Goal: Ask a question

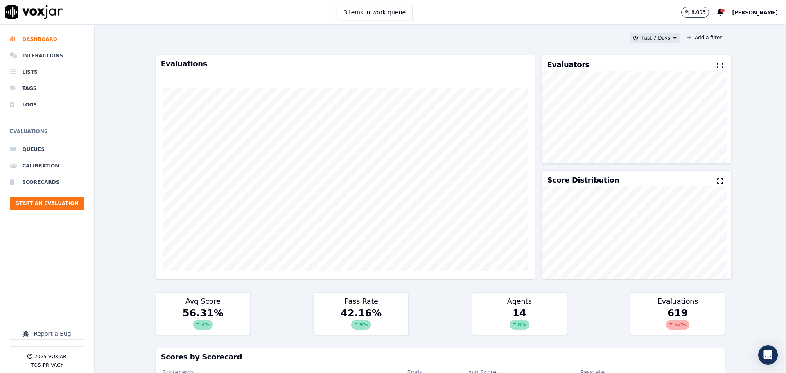
click at [639, 36] on button "Past 7 Days" at bounding box center [655, 38] width 51 height 11
click at [650, 102] on div "This Month" at bounding box center [656, 102] width 27 height 7
click at [663, 137] on button "Add" at bounding box center [668, 132] width 16 height 13
click at [695, 40] on button "Add a filter" at bounding box center [704, 38] width 41 height 10
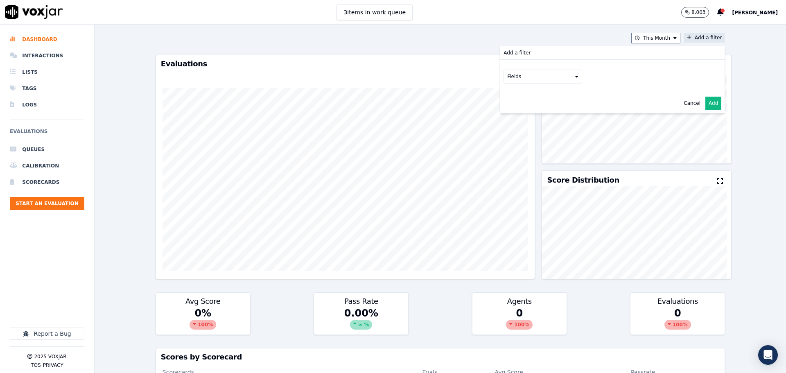
click at [524, 80] on button "Fields" at bounding box center [542, 77] width 79 height 14
click at [521, 156] on div "scorecard" at bounding box center [529, 159] width 24 height 7
click at [534, 93] on button "Fields" at bounding box center [552, 94] width 79 height 14
click at [531, 109] on label "title" at bounding box center [552, 108] width 74 height 10
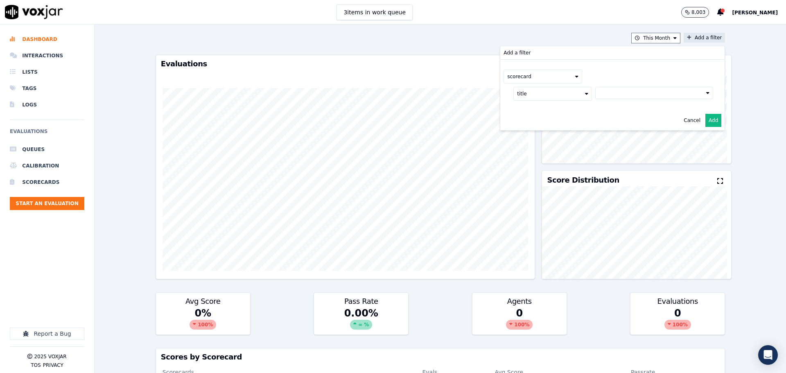
click at [601, 96] on button at bounding box center [654, 93] width 118 height 12
click at [599, 122] on label "2025 RSA Call Script 1.0 Scorecard" at bounding box center [654, 122] width 111 height 10
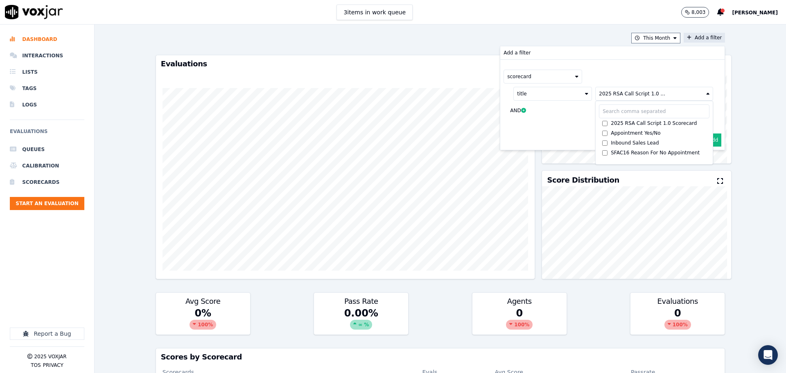
click at [706, 136] on button "Add" at bounding box center [713, 139] width 16 height 13
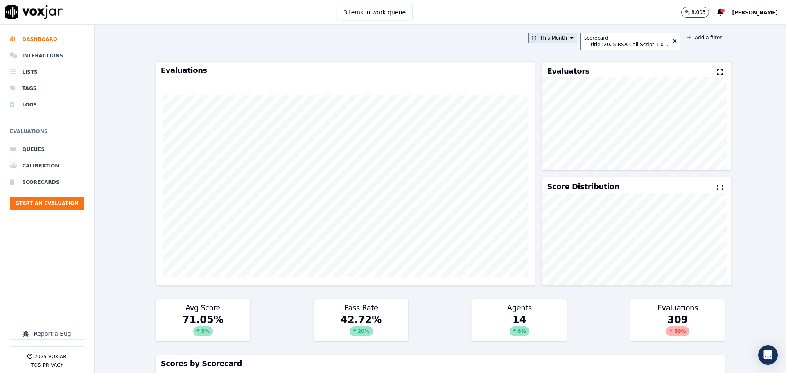
click at [562, 38] on button "This Month" at bounding box center [552, 38] width 49 height 11
click at [553, 81] on div "Past 7 Days" at bounding box center [554, 82] width 29 height 7
click at [568, 137] on button "Add" at bounding box center [565, 132] width 16 height 13
click at [775, 356] on div "Open Intercom Messenger" at bounding box center [768, 355] width 22 height 22
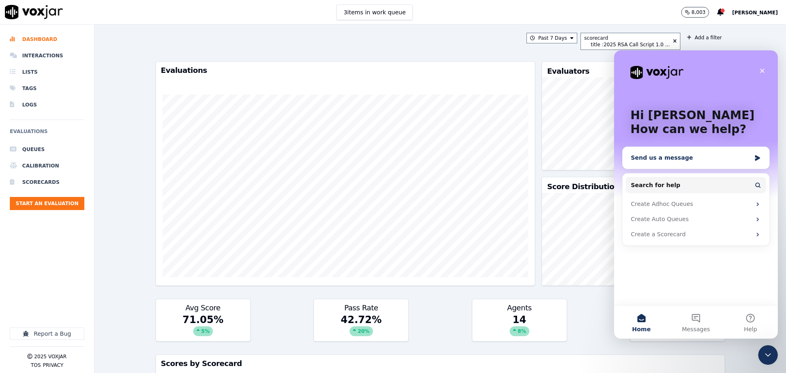
click at [682, 161] on div "Send us a message" at bounding box center [691, 158] width 120 height 9
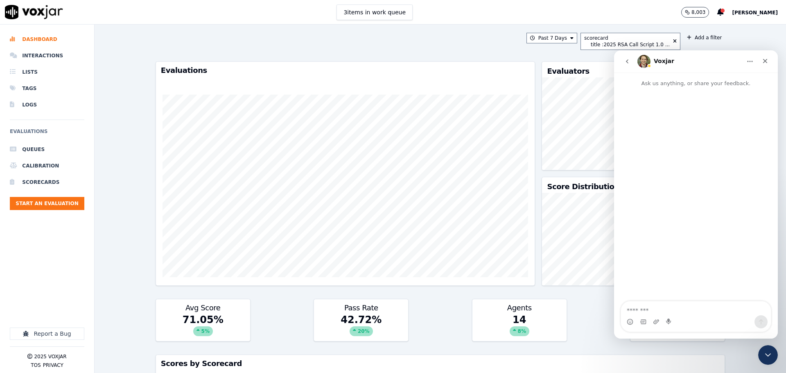
click at [651, 311] on textarea "Message…" at bounding box center [696, 308] width 150 height 14
click at [635, 312] on textarea "Message…" at bounding box center [696, 308] width 150 height 14
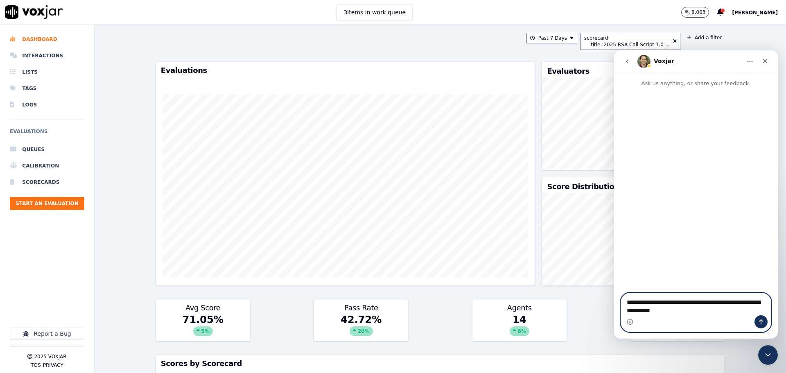
type textarea "**********"
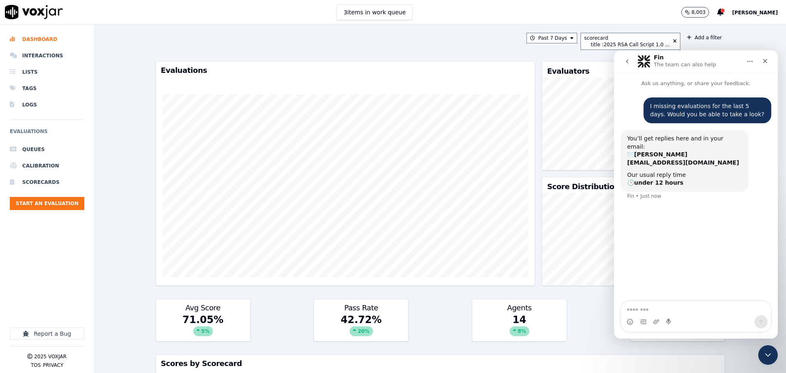
click at [469, 31] on div "Past 7 Days scorecard title : 2025 RSA Call Script 1.0 ... Add a filter Evaluat…" at bounding box center [440, 199] width 576 height 348
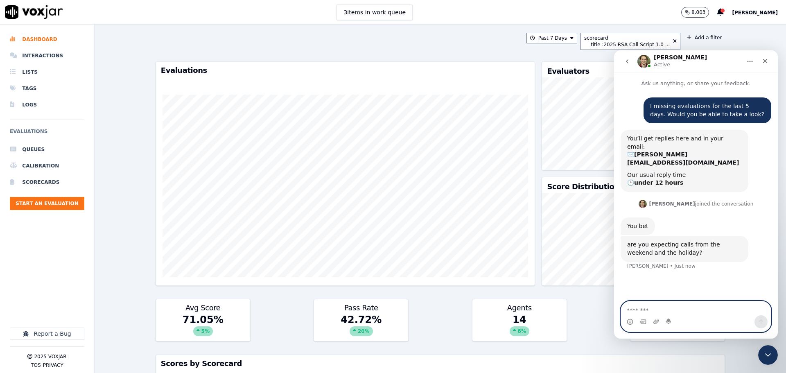
click at [639, 311] on textarea "Message…" at bounding box center [696, 308] width 150 height 14
type textarea "**********"
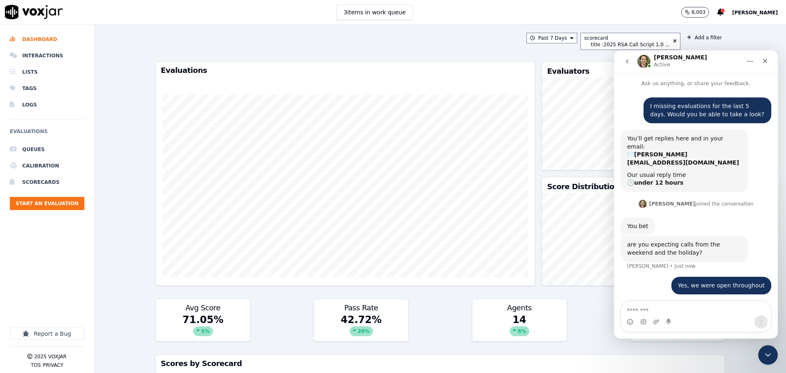
click at [178, 20] on div "3 items in work queue 8,003 [PERSON_NAME]" at bounding box center [393, 12] width 786 height 25
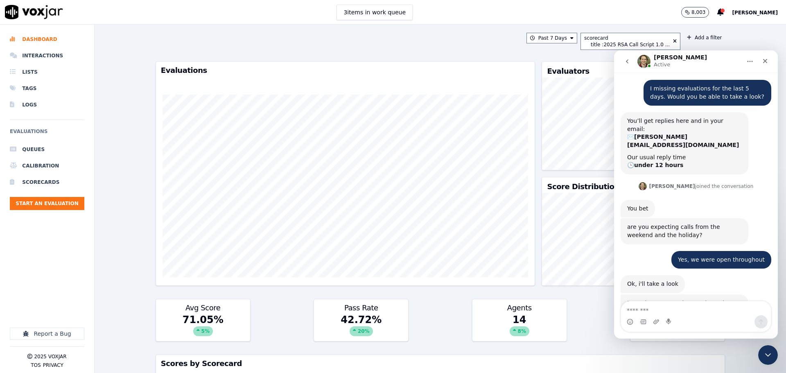
scroll to position [53, 0]
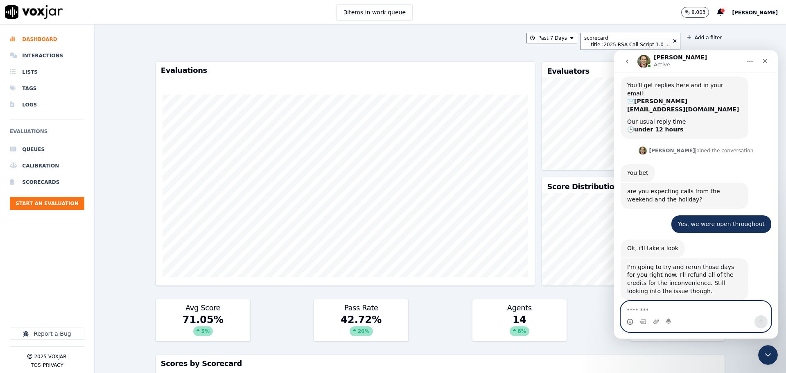
click at [628, 324] on icon "Emoji picker" at bounding box center [630, 321] width 7 height 7
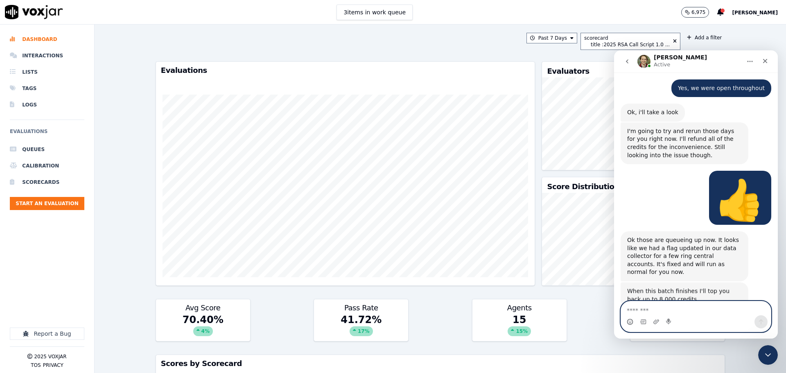
scroll to position [189, 0]
click at [650, 310] on textarea "Message…" at bounding box center [696, 308] width 150 height 14
type textarea "**********"
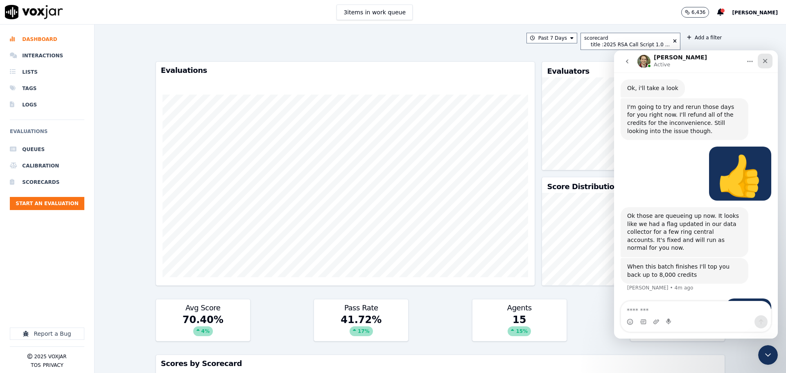
click at [760, 57] on div "Close" at bounding box center [765, 61] width 15 height 15
